Goal: Task Accomplishment & Management: Complete application form

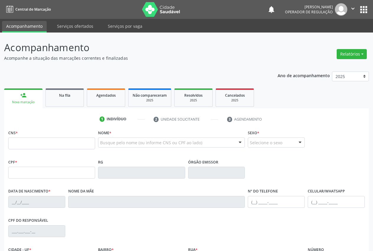
scroll to position [17, 0]
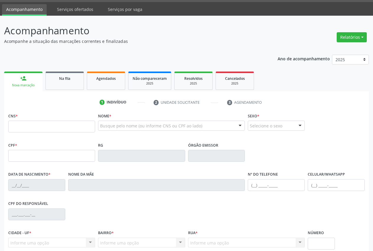
click at [98, 208] on div "CPF do responsável" at bounding box center [186, 213] width 359 height 29
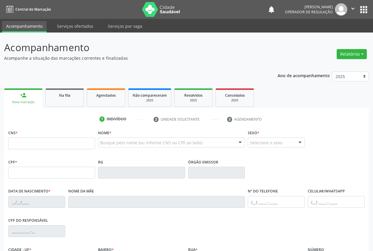
scroll to position [69, 0]
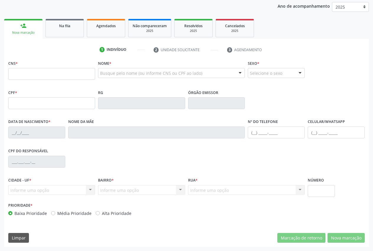
click at [281, 96] on div "CPF * RG Órgão emissor" at bounding box center [186, 102] width 359 height 29
click at [30, 73] on input "text" at bounding box center [51, 74] width 87 height 12
type input "702 6032 2373 7249"
type input "811.695.904-20"
type input "[DATE]"
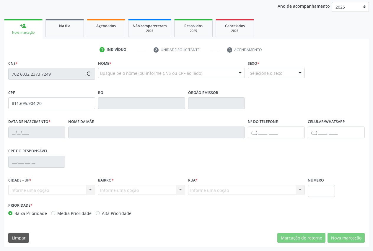
type input "[PERSON_NAME]"
type input "[PHONE_NUMBER]"
type input "107"
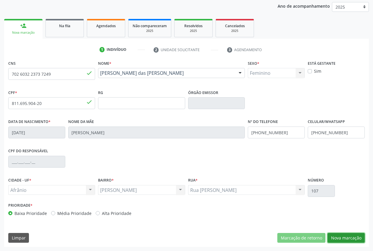
click at [347, 236] on button "Nova marcação" at bounding box center [346, 238] width 37 height 10
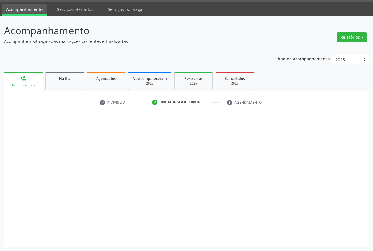
scroll to position [17, 0]
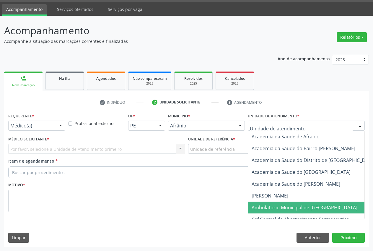
click at [272, 203] on span "Ambulatorio Municipal de [GEOGRAPHIC_DATA]" at bounding box center [320, 207] width 144 height 12
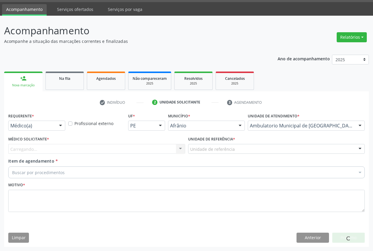
drag, startPoint x: 103, startPoint y: 152, endPoint x: 101, endPoint y: 145, distance: 7.1
click at [102, 151] on div "Carregando... Nenhum resultado encontrado para: " " Não há nenhuma opção para s…" at bounding box center [96, 149] width 177 height 10
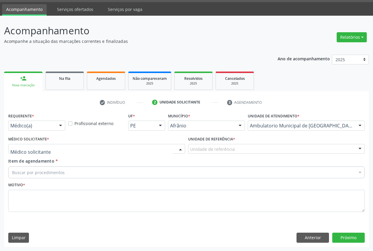
click at [101, 145] on div at bounding box center [96, 149] width 177 height 10
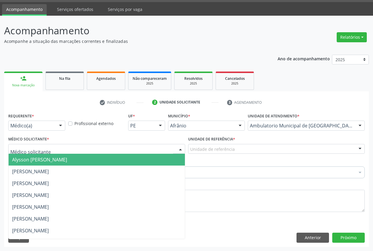
click at [81, 149] on input "text" at bounding box center [91, 152] width 163 height 12
drag, startPoint x: 75, startPoint y: 162, endPoint x: 165, endPoint y: 162, distance: 90.1
click at [67, 162] on span "Alysson [PERSON_NAME]" at bounding box center [39, 159] width 55 height 6
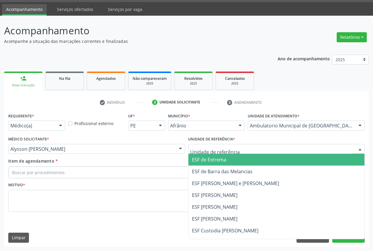
click at [216, 164] on span "ESF de Extrema" at bounding box center [276, 160] width 176 height 12
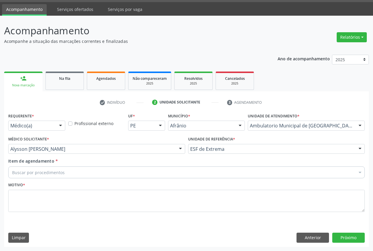
click at [73, 173] on div "Buscar por procedimentos" at bounding box center [186, 172] width 356 height 12
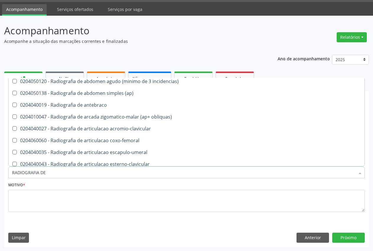
scroll to position [0, 0]
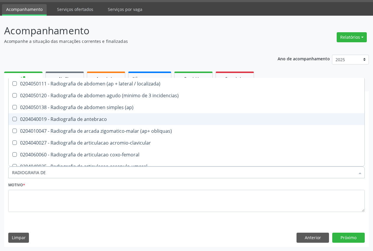
click at [75, 175] on input "RADIOGRAFIA DE" at bounding box center [183, 172] width 343 height 12
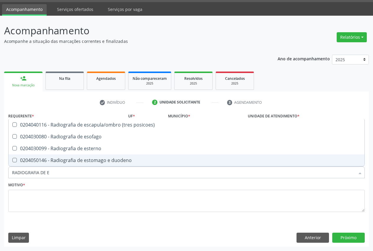
type input "RADIOGRAFIA DE ES"
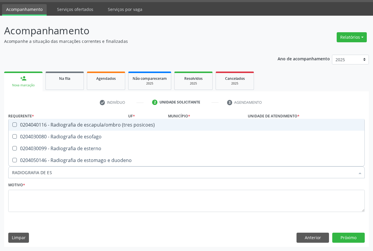
click at [82, 120] on span "0204040116 - Radiografia de escapula/ombro (tres posicoes)" at bounding box center [187, 125] width 356 height 12
checkbox posicoes\) "true"
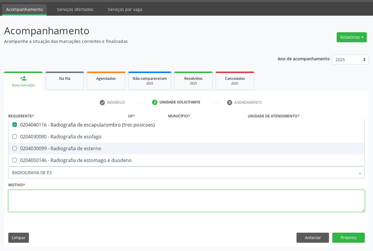
click at [26, 194] on textarea at bounding box center [186, 201] width 356 height 22
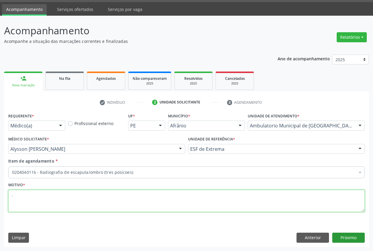
type textarea "."
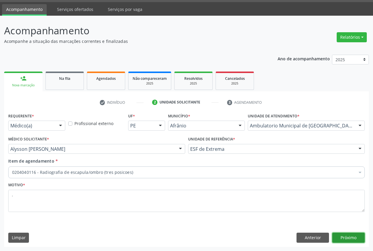
click at [345, 235] on button "Próximo" at bounding box center [348, 237] width 32 height 10
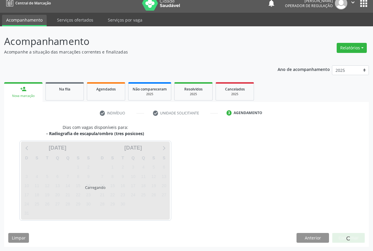
scroll to position [6, 0]
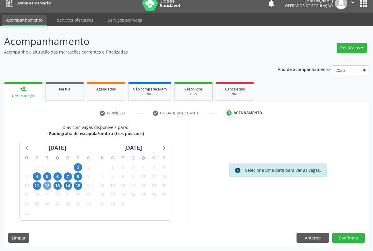
click at [48, 187] on span "12" at bounding box center [47, 185] width 8 height 8
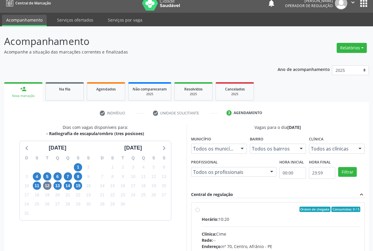
click at [202, 210] on label "Ordem de chegada Consumidos: 0 / 5 Horário: 10:20 Clínica: Cime Rede: -- Endere…" at bounding box center [281, 251] width 159 height 91
click at [197, 210] on input "Ordem de chegada Consumidos: 0 / 5 Horário: 10:20 Clínica: Cime Rede: -- Endere…" at bounding box center [198, 208] width 4 height 5
radio input "true"
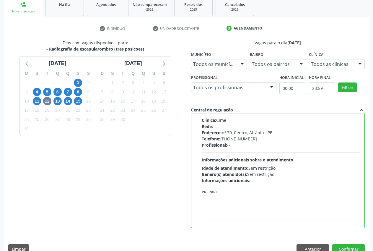
scroll to position [102, 0]
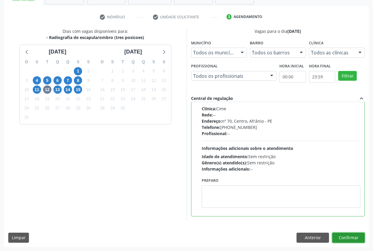
click at [351, 240] on button "Confirmar" at bounding box center [348, 237] width 32 height 10
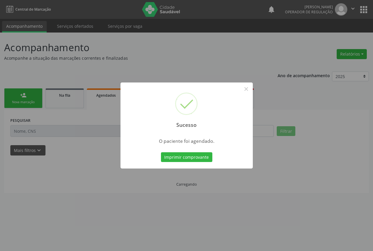
scroll to position [0, 0]
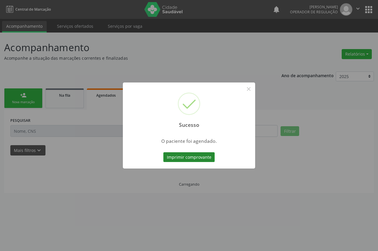
click at [191, 157] on button "Imprimir comprovante" at bounding box center [188, 157] width 51 height 10
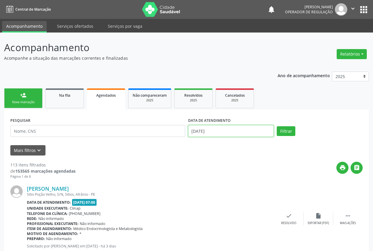
click at [195, 131] on input "[DATE]" at bounding box center [231, 131] width 86 height 12
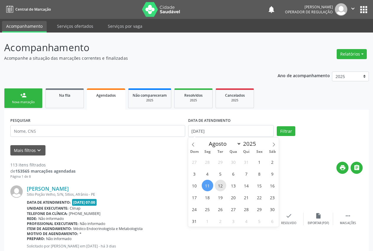
click at [219, 187] on span "12" at bounding box center [221, 186] width 12 height 12
type input "[DATE]"
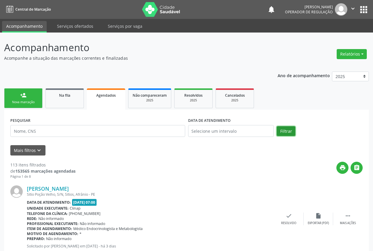
click at [291, 133] on button "Filtrar" at bounding box center [286, 131] width 19 height 10
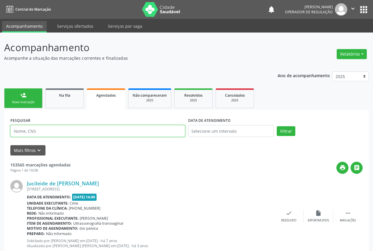
click at [27, 133] on input "text" at bounding box center [97, 131] width 175 height 12
paste input "0803010010"
click at [42, 133] on input "0803010010" at bounding box center [97, 131] width 175 height 12
type input "0"
paste input "0803010010"
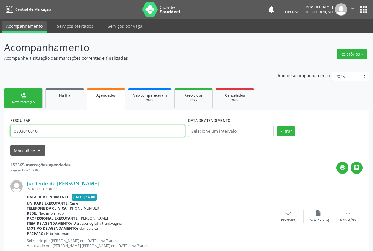
type input "0803010010"
drag, startPoint x: 46, startPoint y: 129, endPoint x: 0, endPoint y: 133, distance: 46.0
paste input "702 6032 2373 7249"
type input "702 6032 2373 7249"
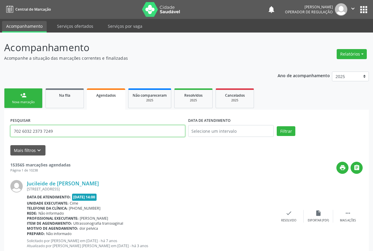
click at [277, 126] on button "Filtrar" at bounding box center [286, 131] width 19 height 10
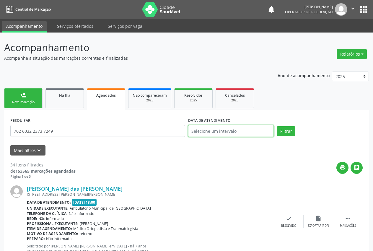
click at [243, 133] on body "Central de Marcação notifications [PERSON_NAME] Operador de regulação  Configu…" at bounding box center [186, 125] width 373 height 251
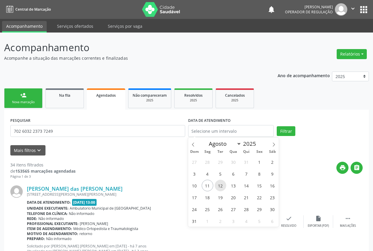
click at [220, 187] on span "12" at bounding box center [221, 186] width 12 height 12
type input "[DATE]"
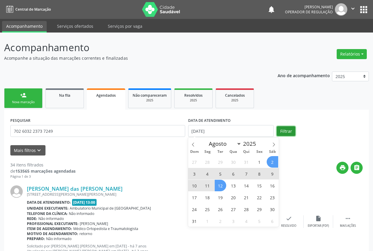
click at [284, 132] on button "Filtrar" at bounding box center [286, 131] width 19 height 10
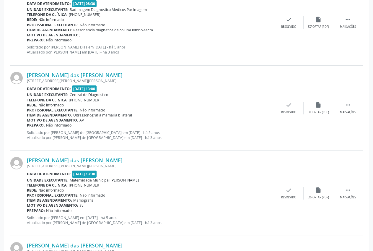
scroll to position [1231, 0]
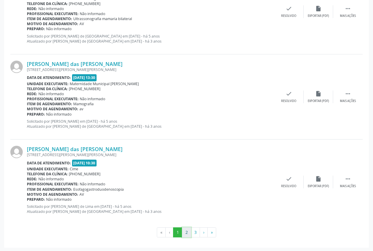
click at [186, 235] on button "2" at bounding box center [186, 232] width 9 height 10
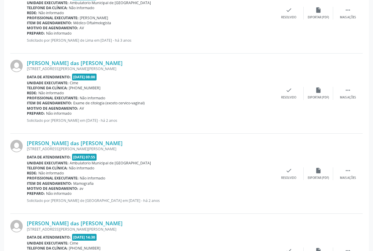
scroll to position [1196, 0]
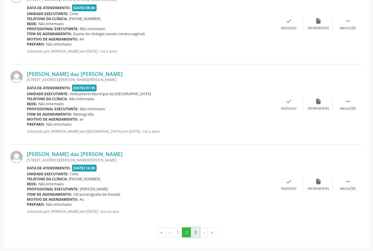
click at [194, 233] on button "3" at bounding box center [195, 232] width 9 height 10
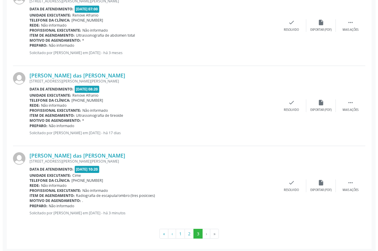
scroll to position [275, 0]
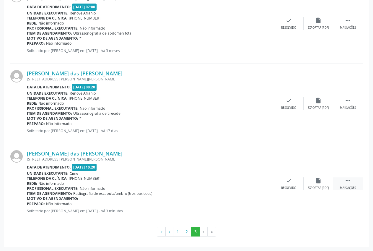
click at [342, 185] on div " Mais ações" at bounding box center [348, 183] width 30 height 13
click at [260, 186] on div "Cancelar" at bounding box center [259, 188] width 14 height 4
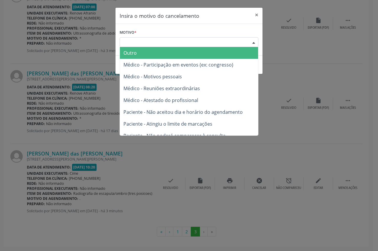
click at [165, 41] on div "Escolha o motivo" at bounding box center [189, 42] width 139 height 10
click at [147, 55] on span "Outro" at bounding box center [189, 53] width 138 height 12
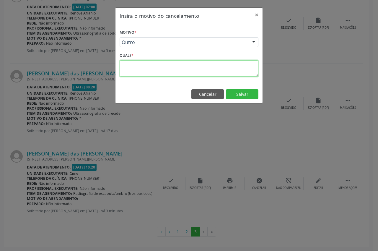
click at [126, 67] on textarea at bounding box center [189, 68] width 139 height 16
type textarea "."
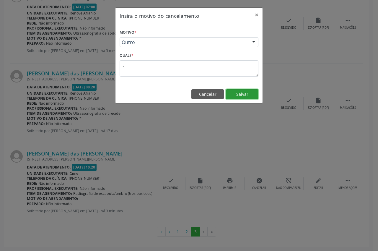
click at [244, 94] on button "Salvar" at bounding box center [242, 94] width 32 height 10
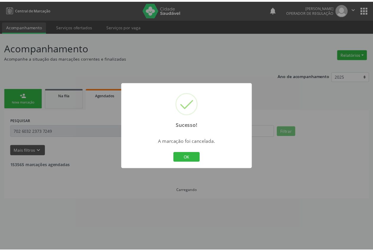
scroll to position [0, 0]
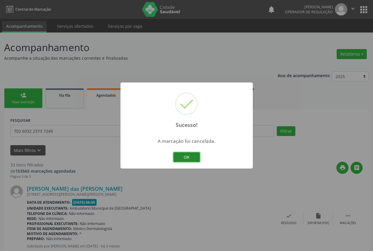
click at [192, 158] on button "OK" at bounding box center [186, 157] width 27 height 10
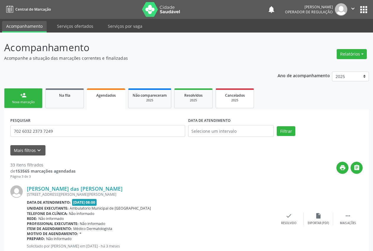
click at [250, 88] on link "Cancelados 2025" at bounding box center [235, 98] width 38 height 20
click at [241, 93] on span "Cancelados" at bounding box center [235, 95] width 20 height 5
click at [240, 94] on span "Cancelados" at bounding box center [235, 95] width 20 height 5
click at [238, 95] on span "Cancelados" at bounding box center [235, 95] width 20 height 5
click at [235, 98] on div "Cancelados" at bounding box center [235, 95] width 30 height 6
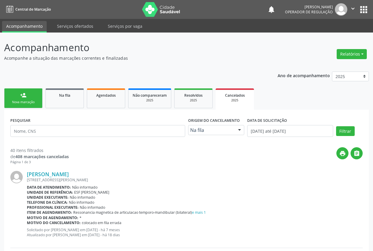
click at [26, 94] on div "person_add" at bounding box center [23, 95] width 6 height 6
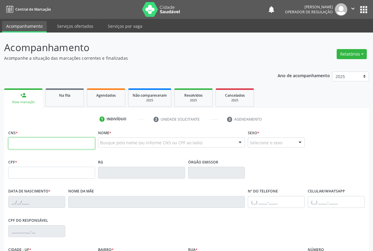
click at [74, 141] on input "text" at bounding box center [51, 143] width 87 height 12
type input "708 1005 2639 2931"
type input "[DATE]"
type input "[PHONE_NUMBER]"
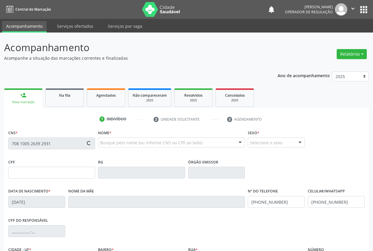
type input "S/N"
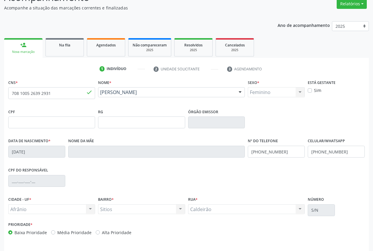
scroll to position [69, 0]
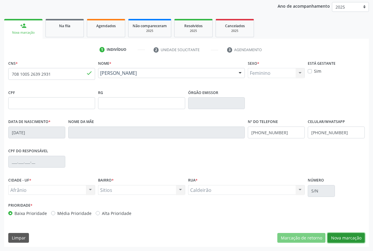
click at [338, 236] on button "Nova marcação" at bounding box center [346, 238] width 37 height 10
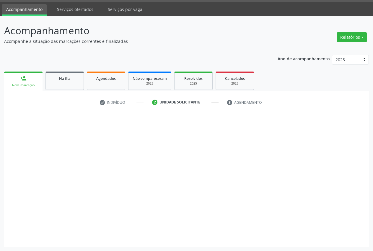
scroll to position [17, 0]
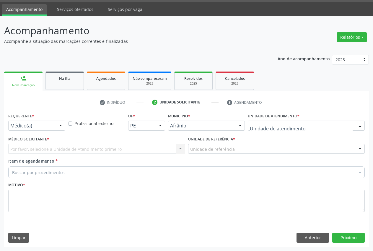
click at [302, 130] on div "Academia da Saude de Afranio Academia da Saude do Bairro [PERSON_NAME] Academia…" at bounding box center [306, 125] width 117 height 10
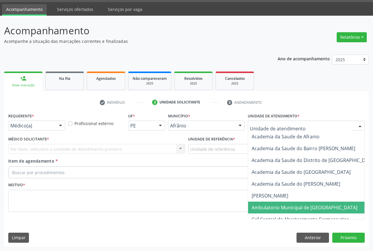
click at [292, 206] on span "Ambulatorio Municipal de [GEOGRAPHIC_DATA]" at bounding box center [305, 207] width 106 height 6
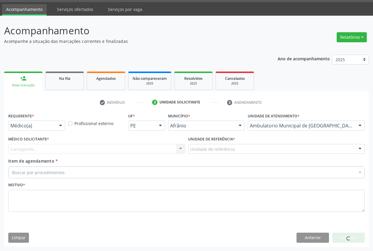
click at [30, 149] on div "Carregando... Nenhum resultado encontrado para: " " Não há nenhuma opção para s…" at bounding box center [96, 149] width 177 height 10
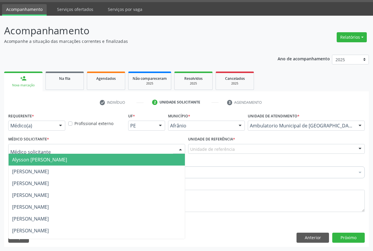
click at [28, 163] on span "Alysson [PERSON_NAME]" at bounding box center [39, 159] width 55 height 6
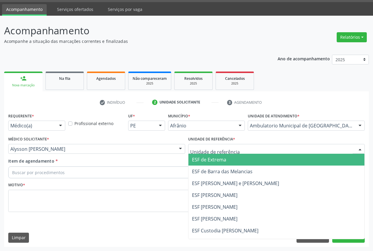
drag, startPoint x: 209, startPoint y: 162, endPoint x: 38, endPoint y: 160, distance: 171.6
click at [208, 163] on span "ESF de Extrema" at bounding box center [209, 159] width 34 height 6
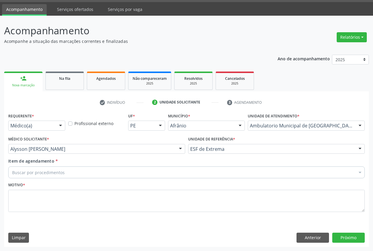
click at [12, 173] on input "Item de agendamento *" at bounding box center [12, 172] width 0 height 12
click at [12, 172] on input "Item de agendamento *" at bounding box center [12, 172] width 0 height 12
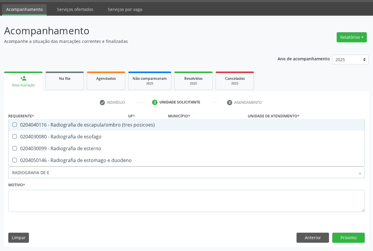
type input "RADIOGRAFIA DE ES"
click at [60, 126] on div "0204040116 - Radiografia de escapula/ombro (tres posicoes)" at bounding box center [186, 124] width 349 height 5
checkbox posicoes\) "true"
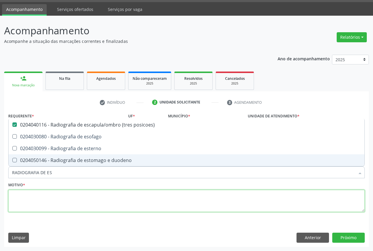
click at [35, 193] on textarea at bounding box center [186, 201] width 356 height 22
click at [13, 196] on textarea "." at bounding box center [186, 201] width 356 height 22
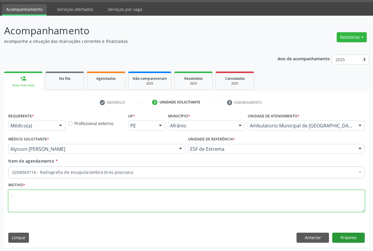
type textarea "."
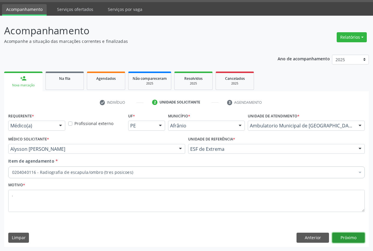
click at [356, 235] on button "Próximo" at bounding box center [348, 237] width 32 height 10
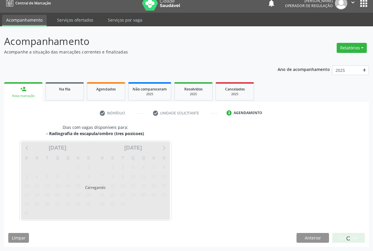
scroll to position [6, 0]
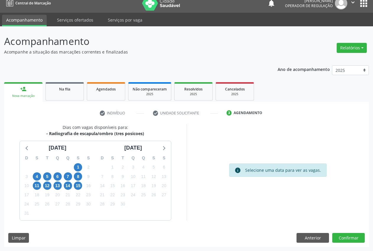
click at [52, 185] on div "12" at bounding box center [47, 185] width 10 height 9
click at [47, 188] on span "12" at bounding box center [47, 185] width 8 height 8
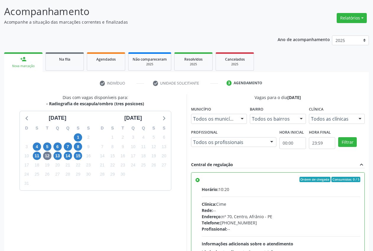
scroll to position [102, 0]
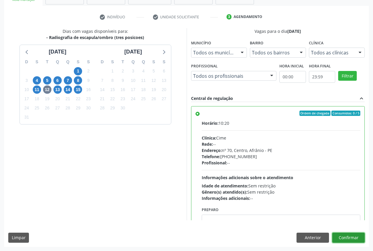
click at [354, 235] on button "Confirmar" at bounding box center [348, 237] width 32 height 10
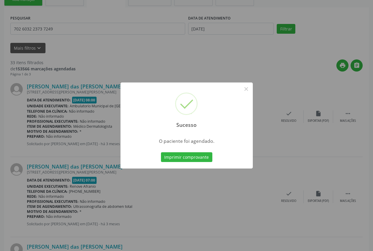
scroll to position [0, 0]
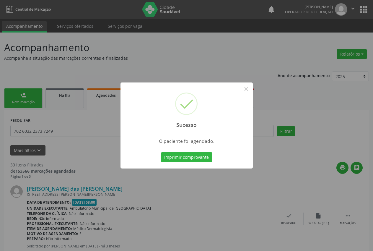
click at [188, 152] on div "Imprimir comprovante Cancel" at bounding box center [186, 157] width 54 height 12
click at [188, 153] on button "Imprimir comprovante" at bounding box center [186, 157] width 51 height 10
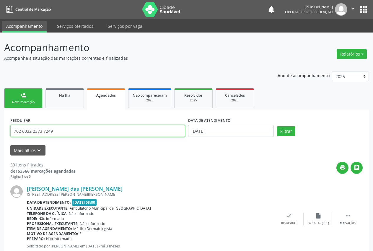
click at [54, 132] on input "702 6032 2373 7249" at bounding box center [97, 131] width 175 height 12
type input "7"
click at [54, 132] on input "text" at bounding box center [97, 131] width 175 height 12
paste input "708 1005 2639 2931"
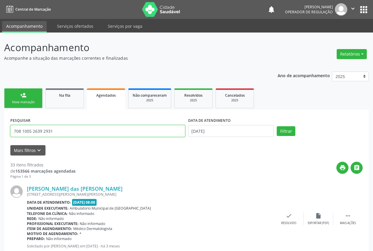
type input "708 1005 2639 2931"
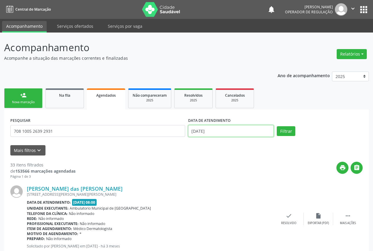
click at [216, 131] on input "[DATE]" at bounding box center [231, 131] width 86 height 12
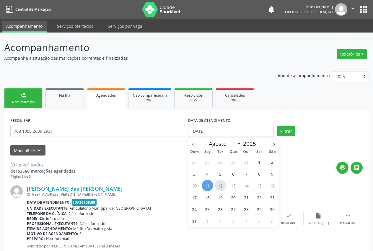
click at [222, 186] on span "12" at bounding box center [221, 186] width 12 height 12
type input "[DATE]"
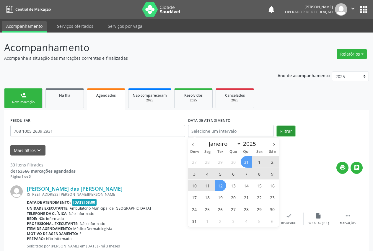
click at [291, 129] on button "Filtrar" at bounding box center [286, 131] width 19 height 10
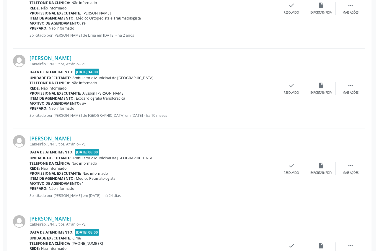
scroll to position [1169, 0]
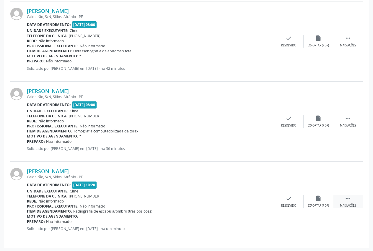
click at [351, 202] on div " Mais ações" at bounding box center [348, 201] width 30 height 13
click at [262, 202] on div "cancel Cancelar" at bounding box center [260, 201] width 30 height 13
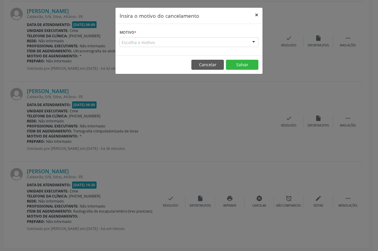
click at [258, 14] on button "×" at bounding box center [257, 15] width 12 height 14
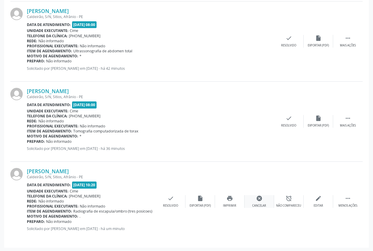
click at [262, 203] on div "Cancelar" at bounding box center [259, 205] width 14 height 4
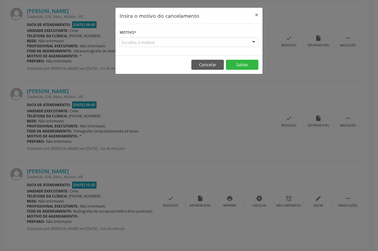
click at [177, 46] on div "Escolha o motivo" at bounding box center [189, 42] width 139 height 10
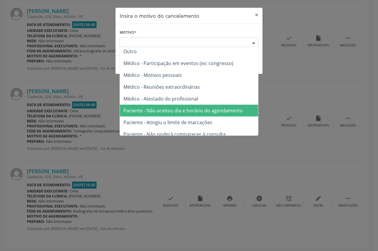
scroll to position [0, 0]
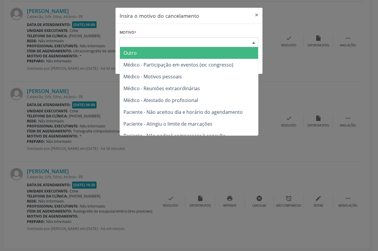
click at [141, 52] on span "Outro" at bounding box center [189, 53] width 138 height 12
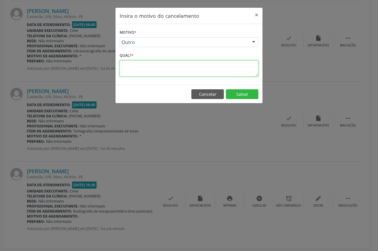
click at [141, 69] on textarea at bounding box center [189, 68] width 139 height 16
type textarea "."
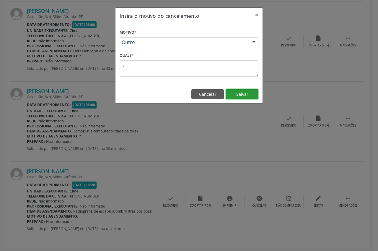
click at [245, 96] on button "Salvar" at bounding box center [242, 94] width 32 height 10
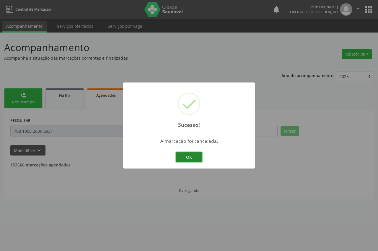
click at [189, 160] on button "OK" at bounding box center [189, 157] width 27 height 10
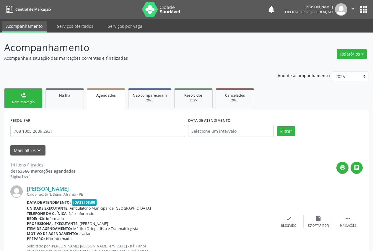
click at [21, 100] on div "Nova marcação" at bounding box center [24, 102] width 30 height 4
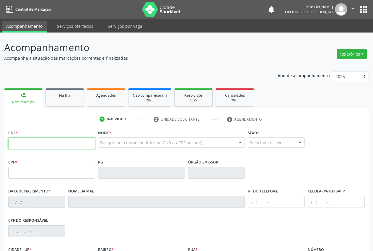
click at [32, 143] on input "text" at bounding box center [51, 143] width 87 height 12
click at [23, 146] on input "text" at bounding box center [51, 143] width 87 height 12
paste input "080 3010 010"
type input "0"
paste input "080 3010 010"
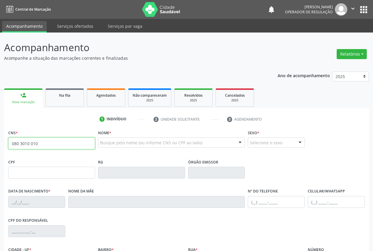
click at [44, 143] on input "080 3010 010" at bounding box center [51, 143] width 87 height 12
type input "0"
type input "705 8034 9595 5133"
type input "[DATE]"
type input "[PERSON_NAME]"
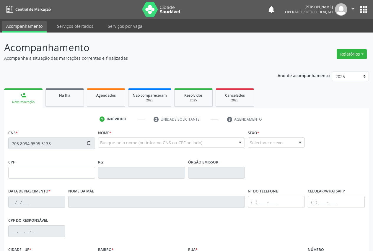
type input "[PHONE_NUMBER]"
type input "S/N"
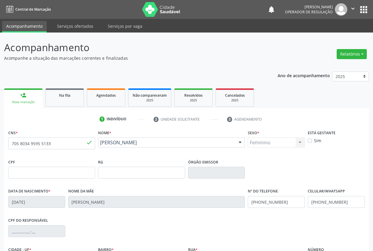
scroll to position [69, 0]
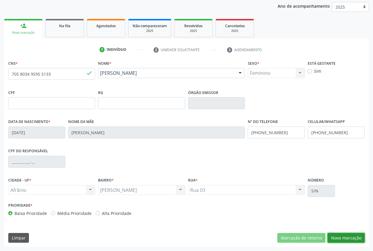
click at [355, 237] on button "Nova marcação" at bounding box center [346, 238] width 37 height 10
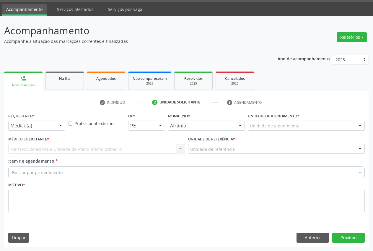
scroll to position [17, 0]
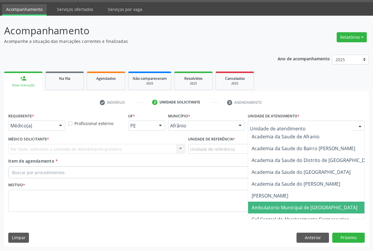
drag, startPoint x: 287, startPoint y: 208, endPoint x: 85, endPoint y: 159, distance: 207.8
click at [281, 207] on span "Ambulatorio Municipal de [GEOGRAPHIC_DATA]" at bounding box center [305, 207] width 106 height 6
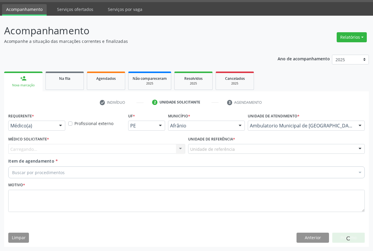
click at [49, 150] on div "Carregando... Nenhum resultado encontrado para: " " Não há nenhuma opção para s…" at bounding box center [96, 149] width 177 height 10
drag, startPoint x: 34, startPoint y: 146, endPoint x: 26, endPoint y: 149, distance: 9.0
click at [32, 147] on div "Carregando... Nenhum resultado encontrado para: " " Não há nenhuma opção para s…" at bounding box center [96, 149] width 177 height 10
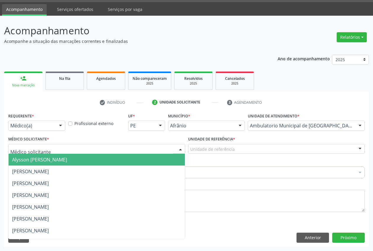
click at [53, 160] on span "Alysson [PERSON_NAME]" at bounding box center [39, 159] width 55 height 6
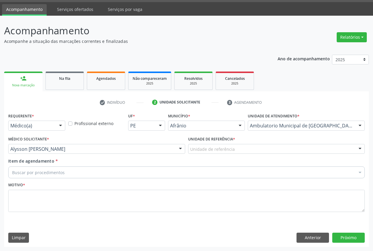
click at [207, 145] on div "Unidade de referência" at bounding box center [276, 149] width 177 height 10
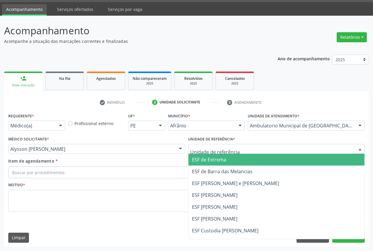
click at [205, 163] on span "ESF de Extrema" at bounding box center [276, 160] width 176 height 12
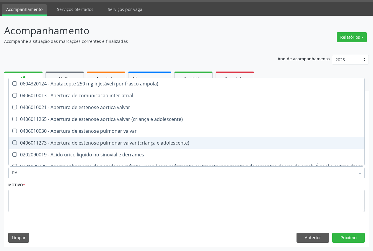
type input "radiografia de to"
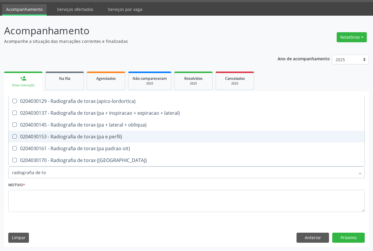
click at [91, 137] on div "0204030153 - Radiografia de torax (pa e perfil)" at bounding box center [186, 136] width 349 height 5
checkbox perfil\) "true"
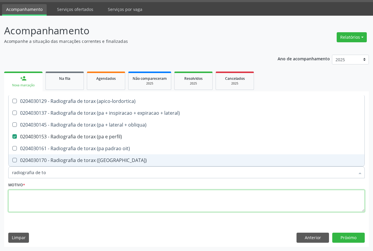
click at [32, 198] on textarea at bounding box center [186, 201] width 356 height 22
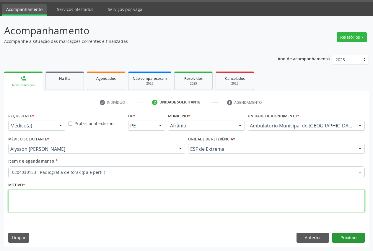
type textarea "."
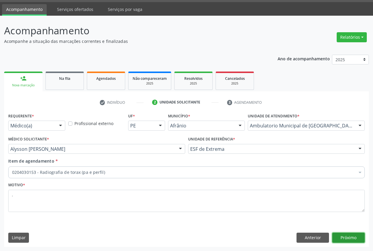
click at [344, 236] on button "Próximo" at bounding box center [348, 237] width 32 height 10
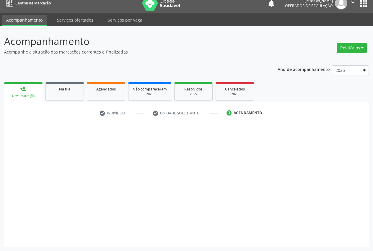
scroll to position [6, 0]
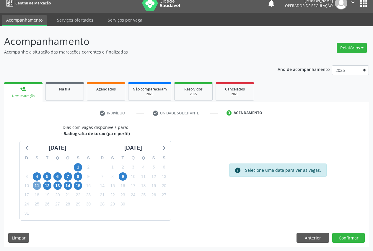
click at [37, 187] on span "11" at bounding box center [37, 185] width 8 height 8
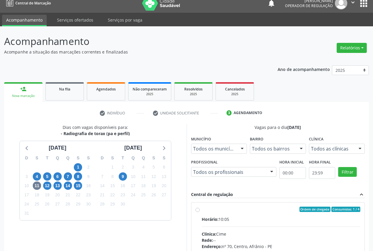
click at [196, 212] on div "Ordem de chegada Consumidos: 1 / 4 Horário: 10:05 Clínica: Cime Rede: -- Endere…" at bounding box center [278, 251] width 165 height 91
radio input "true"
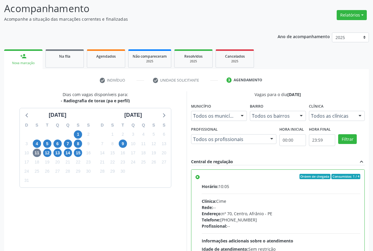
scroll to position [102, 0]
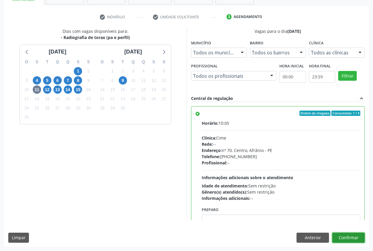
click at [355, 240] on button "Confirmar" at bounding box center [348, 237] width 32 height 10
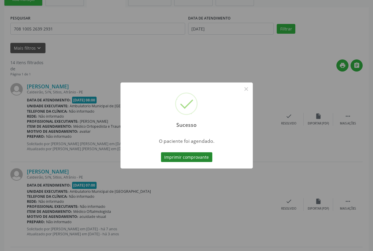
click at [178, 157] on button "Imprimir comprovante" at bounding box center [186, 157] width 51 height 10
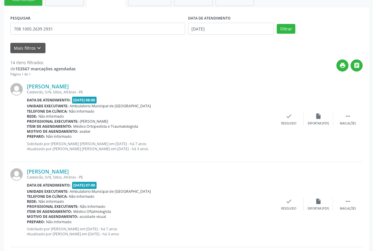
scroll to position [0, 0]
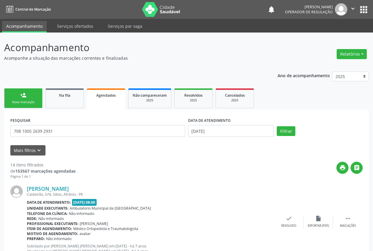
click at [32, 105] on link "person_add Nova marcação" at bounding box center [23, 98] width 38 height 20
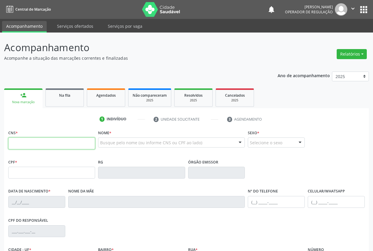
click at [35, 144] on input "text" at bounding box center [51, 143] width 87 height 12
paste input "704 2097 7388 0481"
type input "704 2097 7388 0481"
type input "341.738.204-10"
type input "[DATE]"
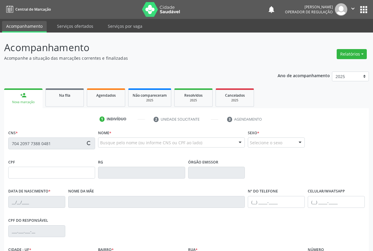
type input "[PERSON_NAME]"
type input "[PHONE_NUMBER]"
type input "S/N"
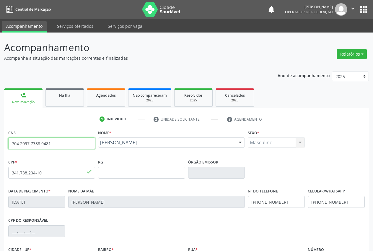
drag, startPoint x: 61, startPoint y: 144, endPoint x: 0, endPoint y: 139, distance: 61.6
click at [0, 139] on div "Acompanhamento Acompanhe a situação das marcações correntes e finalizadas Relat…" at bounding box center [186, 176] width 373 height 288
paste input "080 3010 010"
type input "0"
paste input "704 2097 7388 0481"
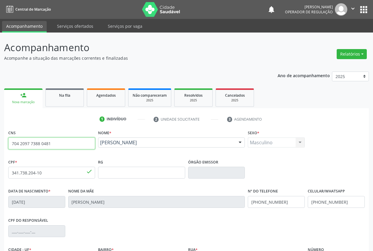
type input "704 2097 7388 0481"
drag, startPoint x: 57, startPoint y: 143, endPoint x: 0, endPoint y: 141, distance: 56.8
click at [0, 141] on div "Acompanhamento Acompanhe a situação das marcações correntes e finalizadas Relat…" at bounding box center [186, 176] width 373 height 288
paste input "080 3010 010"
type input "080 3010 010"
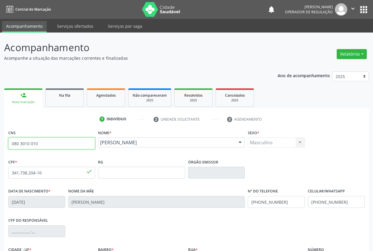
drag, startPoint x: 43, startPoint y: 141, endPoint x: 0, endPoint y: 139, distance: 42.9
click at [0, 139] on div "Acompanhamento Acompanhe a situação das marcações correntes e finalizadas Relat…" at bounding box center [186, 176] width 373 height 288
paste input "080 3010 010"
type input "0"
click at [17, 141] on input "text" at bounding box center [51, 143] width 87 height 12
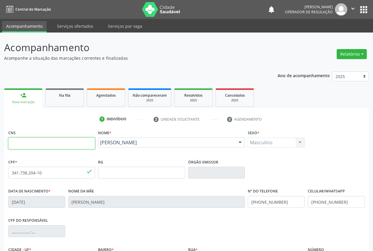
paste input "708 1005 2639 2931"
type input "708 1005 2639 2931"
